Goal: Find specific page/section: Find specific page/section

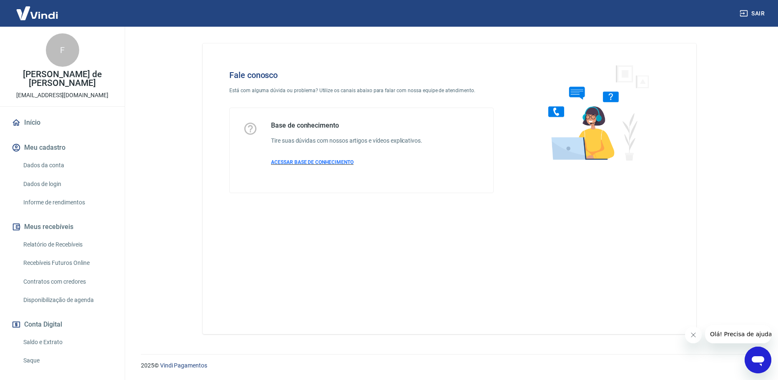
click at [321, 164] on span "ACESSAR BASE DE CONHECIMENTO" at bounding box center [312, 162] width 83 height 6
